Goal: Find specific page/section

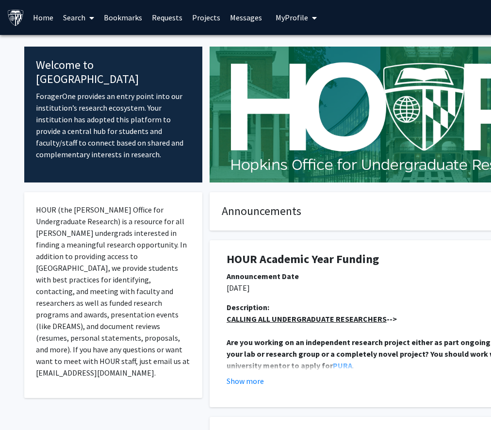
click at [167, 17] on link "Requests" at bounding box center [167, 17] width 40 height 34
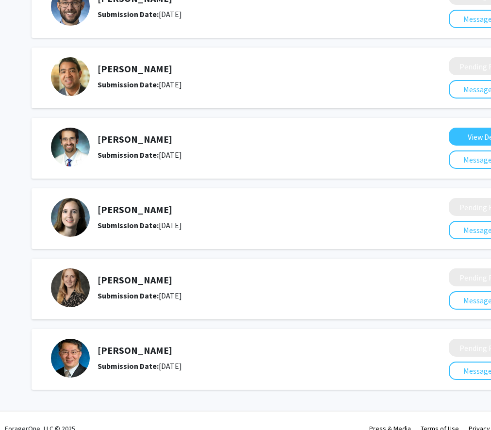
scroll to position [335, 0]
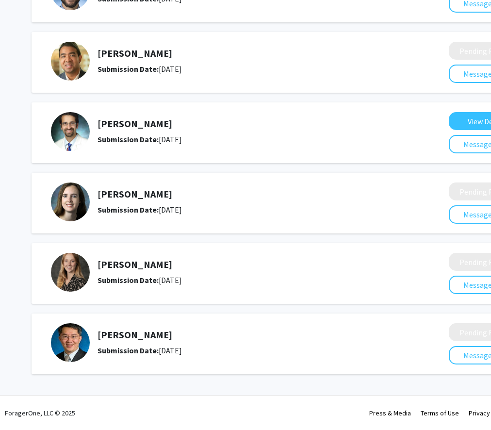
click at [110, 332] on h5 "[PERSON_NAME]" at bounding box center [248, 335] width 300 height 12
click at [77, 334] on img at bounding box center [70, 342] width 39 height 39
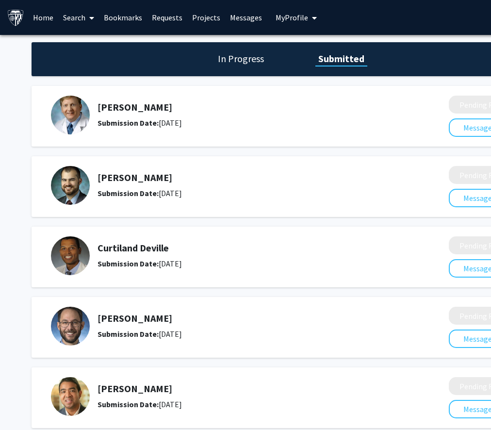
click at [75, 20] on link "Search" at bounding box center [78, 17] width 41 height 34
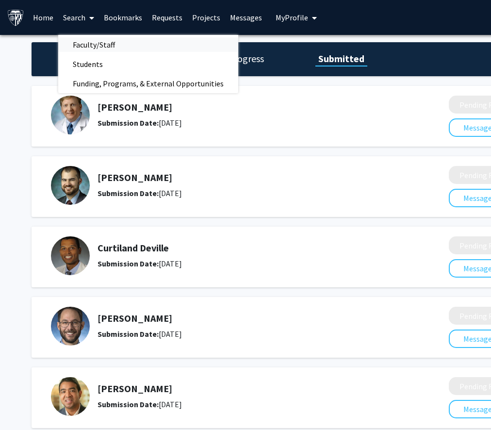
click at [101, 39] on span "Faculty/Staff" at bounding box center [93, 44] width 71 height 19
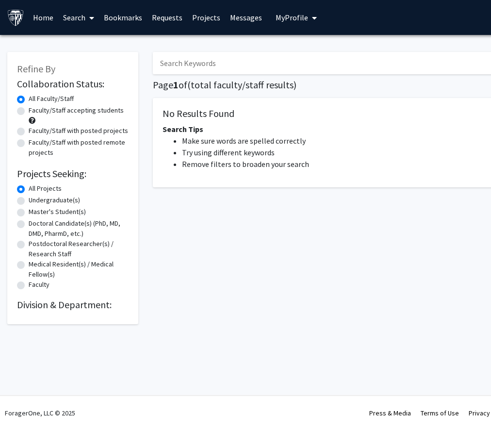
click at [183, 63] on input "Search Keywords" at bounding box center [343, 63] width 381 height 22
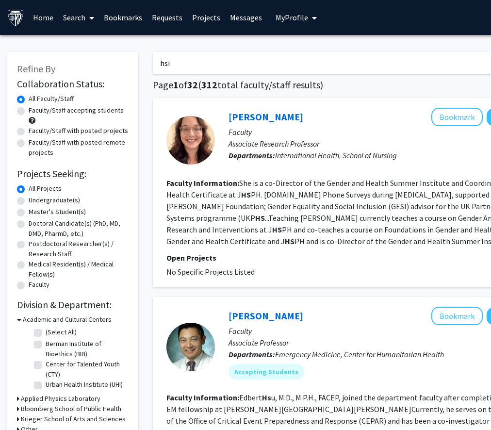
type input "hsi"
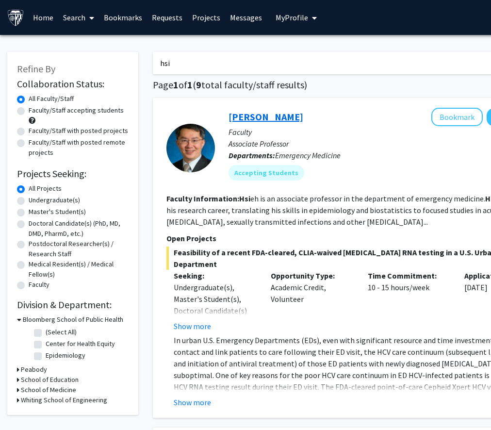
click at [264, 115] on link "[PERSON_NAME]" at bounding box center [265, 117] width 75 height 12
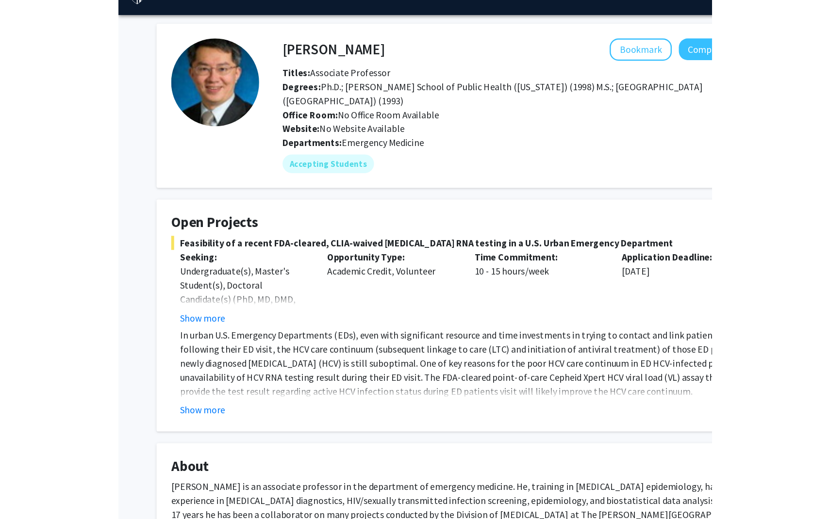
scroll to position [23, 0]
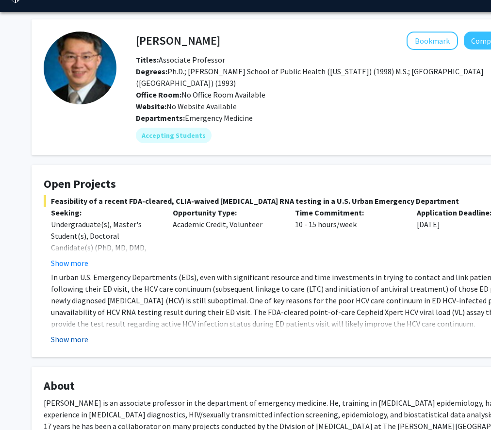
click at [77, 341] on button "Show more" at bounding box center [69, 339] width 37 height 12
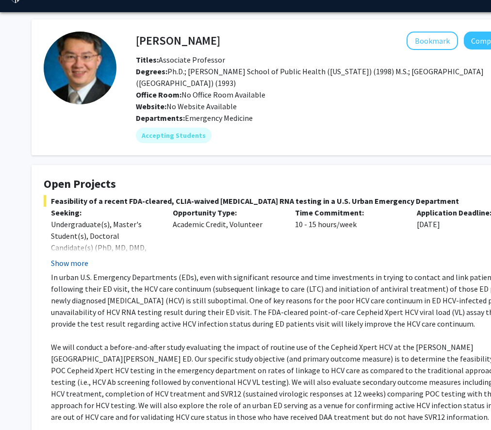
click at [65, 264] on button "Show more" at bounding box center [69, 263] width 37 height 12
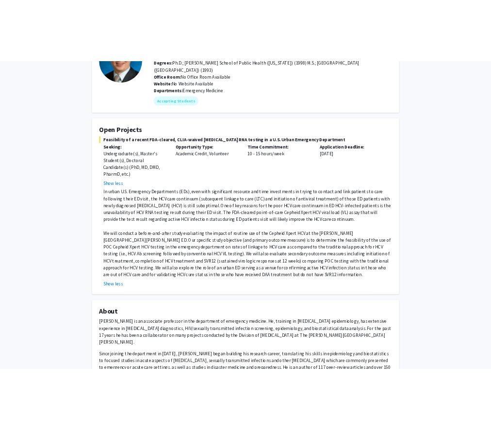
scroll to position [92, 0]
